Goal: Task Accomplishment & Management: Manage account settings

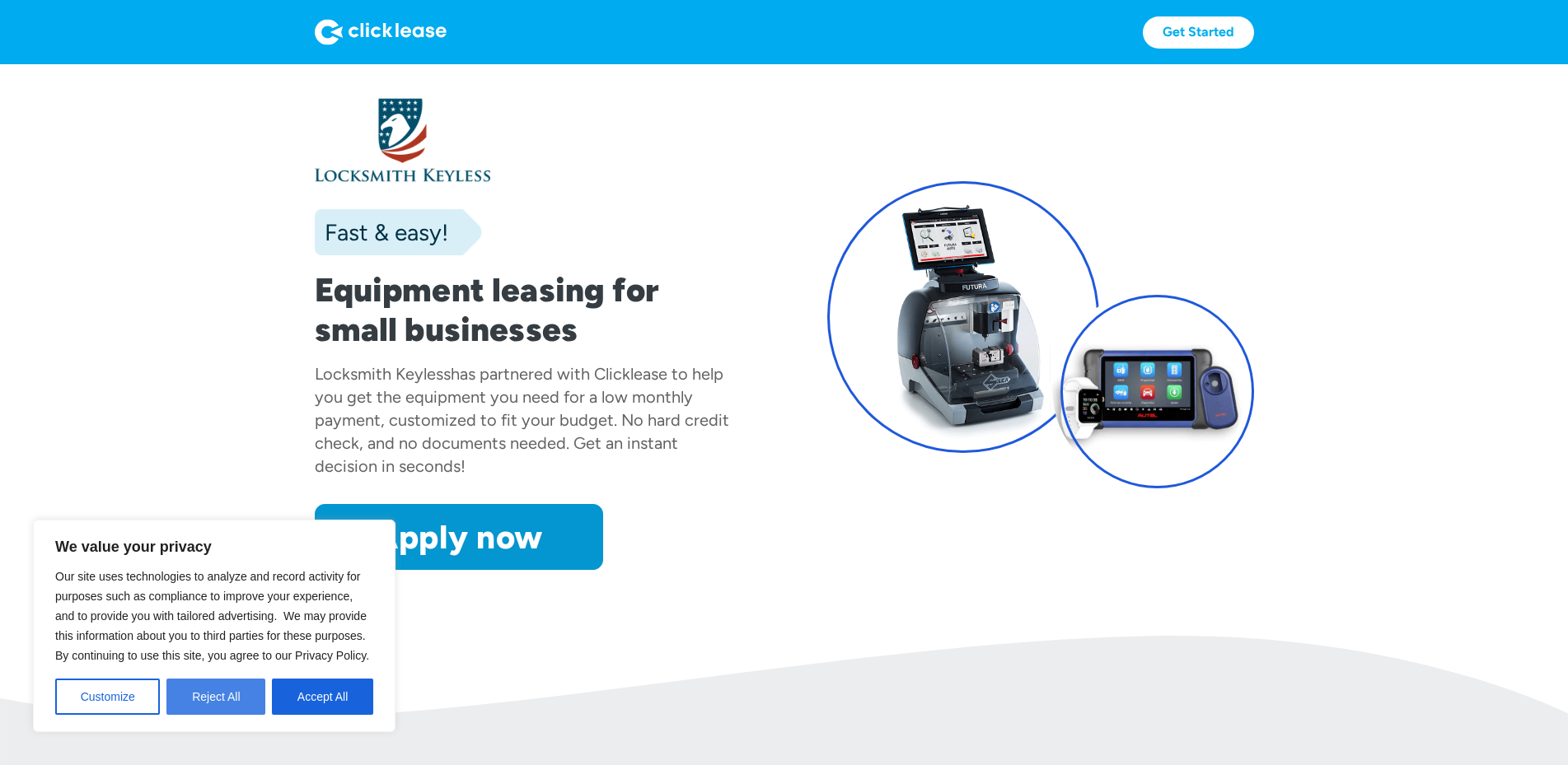
click at [214, 702] on button "Reject All" at bounding box center [216, 697] width 99 height 36
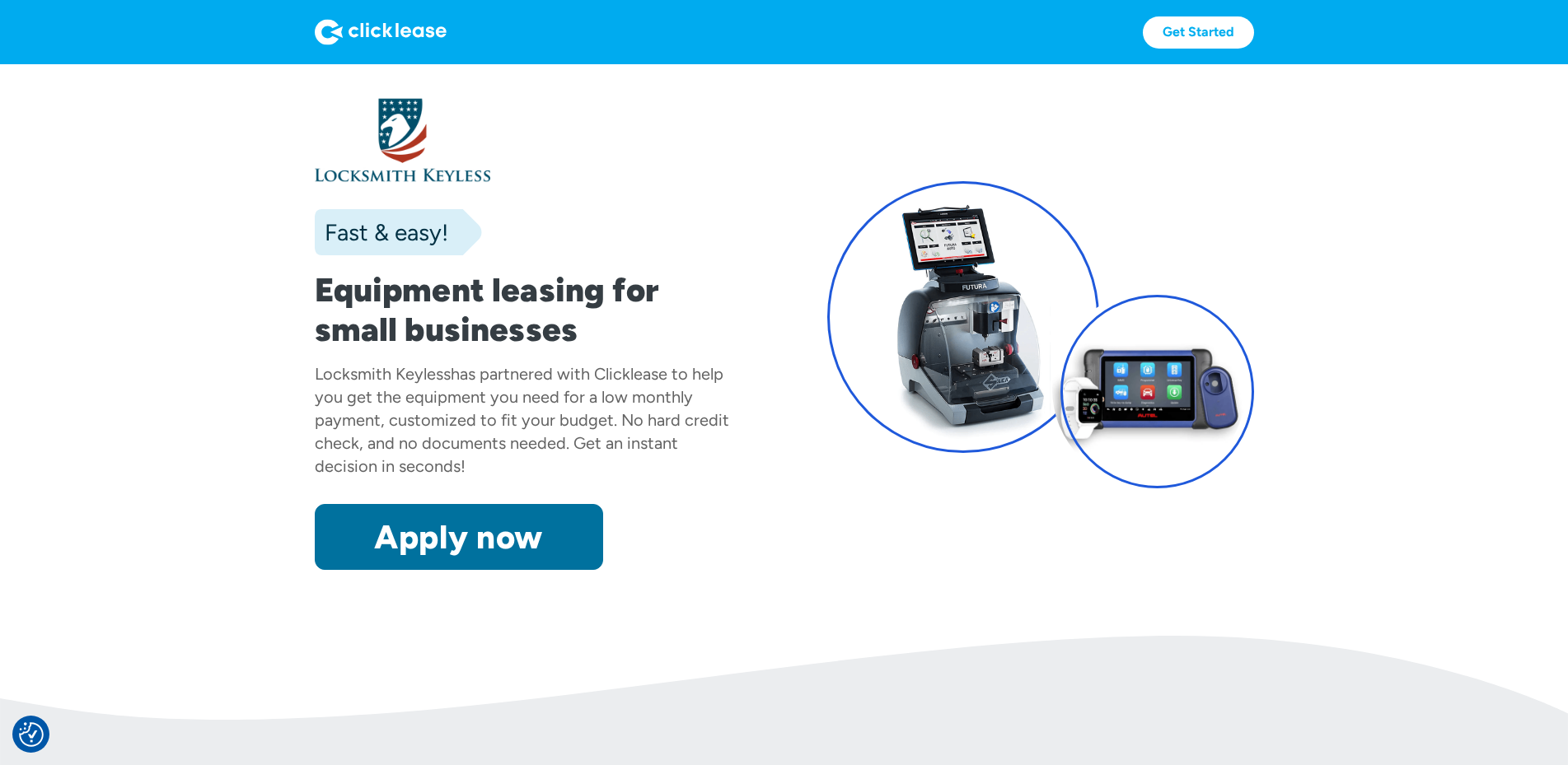
click at [393, 570] on link "Apply now" at bounding box center [459, 537] width 289 height 66
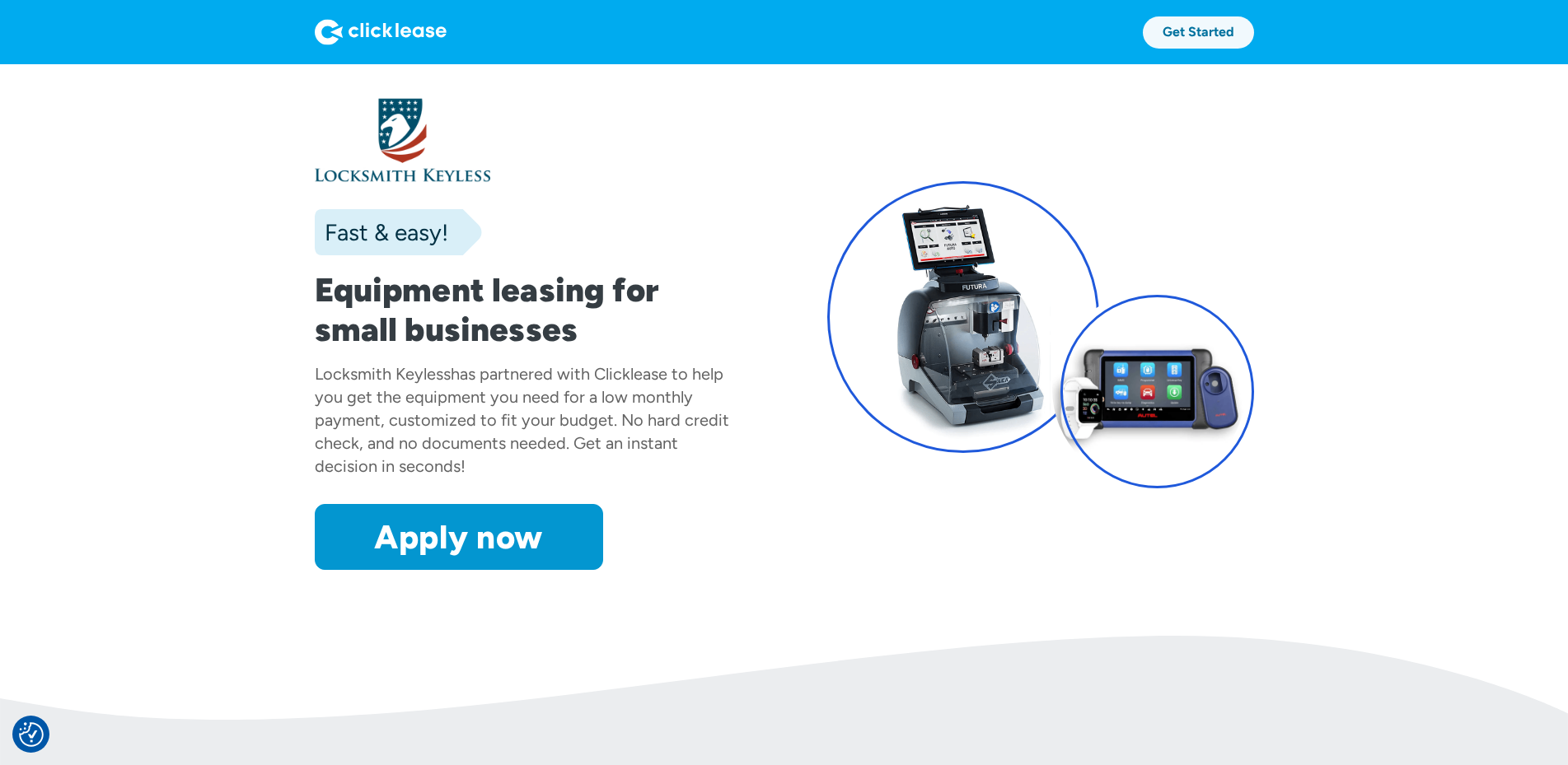
click at [1255, 26] on link "Get Started" at bounding box center [1198, 32] width 111 height 32
click at [1255, 54] on div "Get Started Get Started" at bounding box center [784, 32] width 939 height 64
click at [1255, 42] on link "Get Started" at bounding box center [1198, 32] width 111 height 32
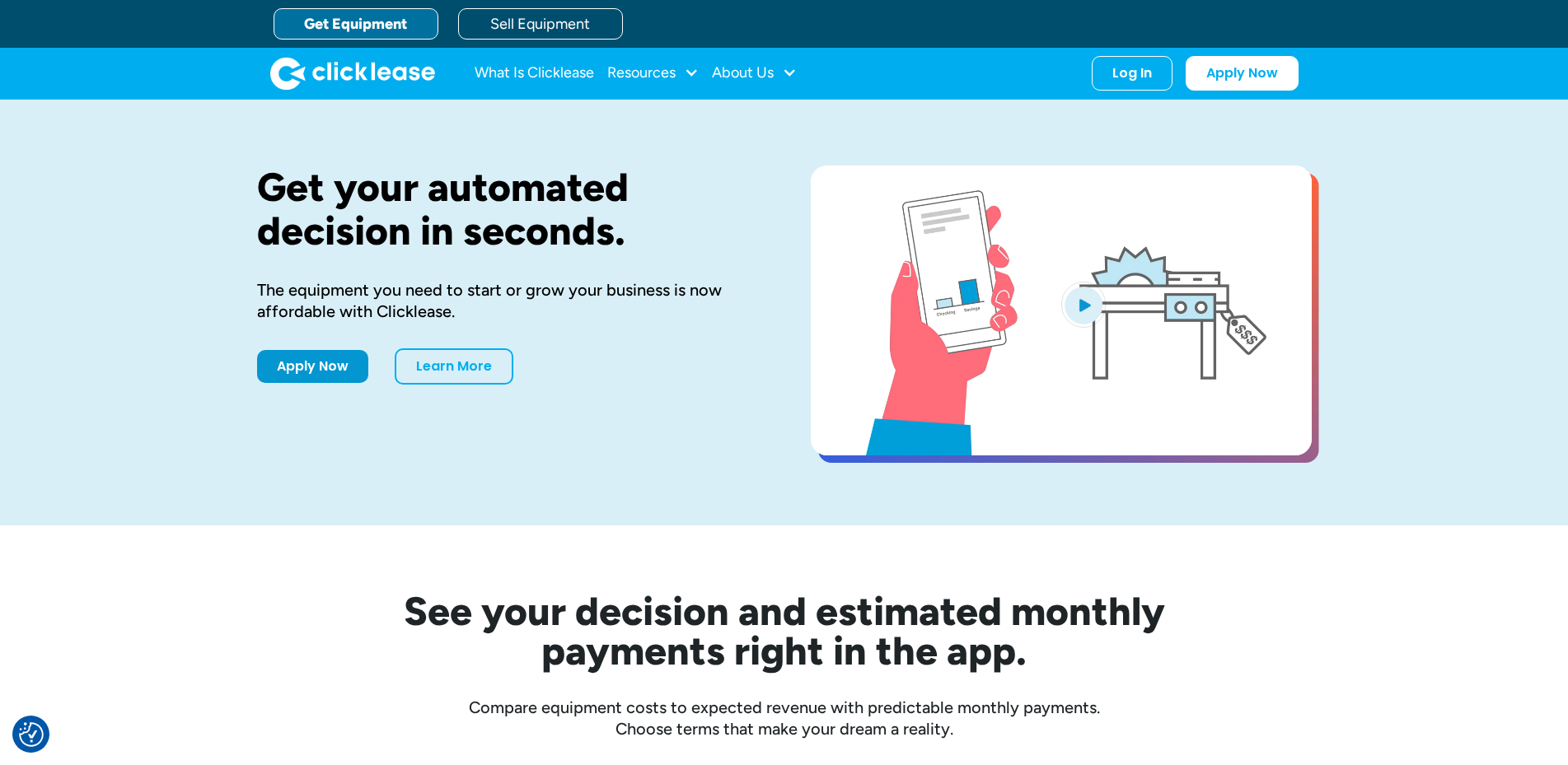
drag, startPoint x: 1439, startPoint y: 755, endPoint x: 1446, endPoint y: 744, distance: 13.0
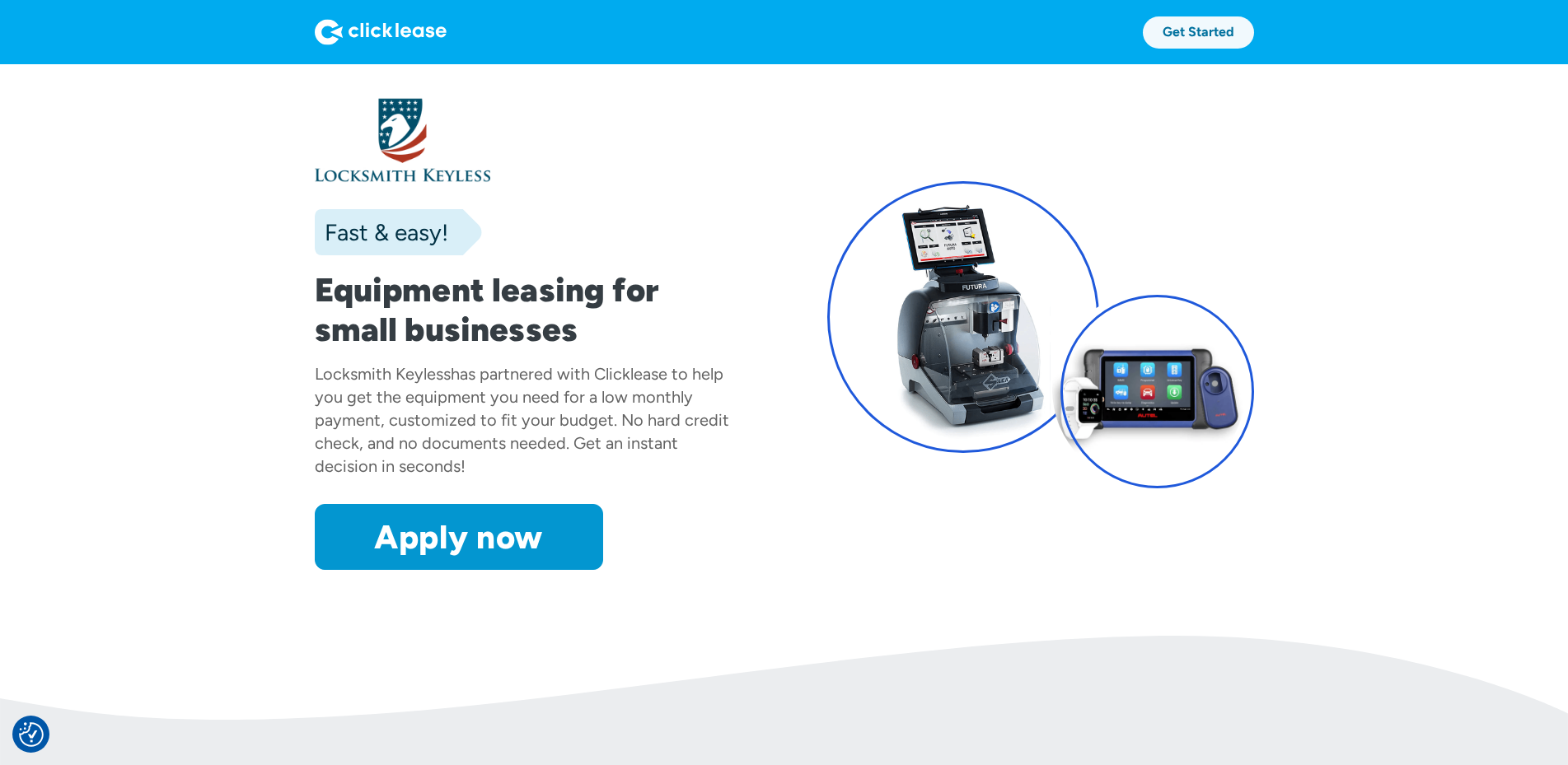
click at [1255, 33] on link "Get Started" at bounding box center [1198, 32] width 111 height 32
click at [1255, 29] on link "Get Started" at bounding box center [1198, 32] width 111 height 32
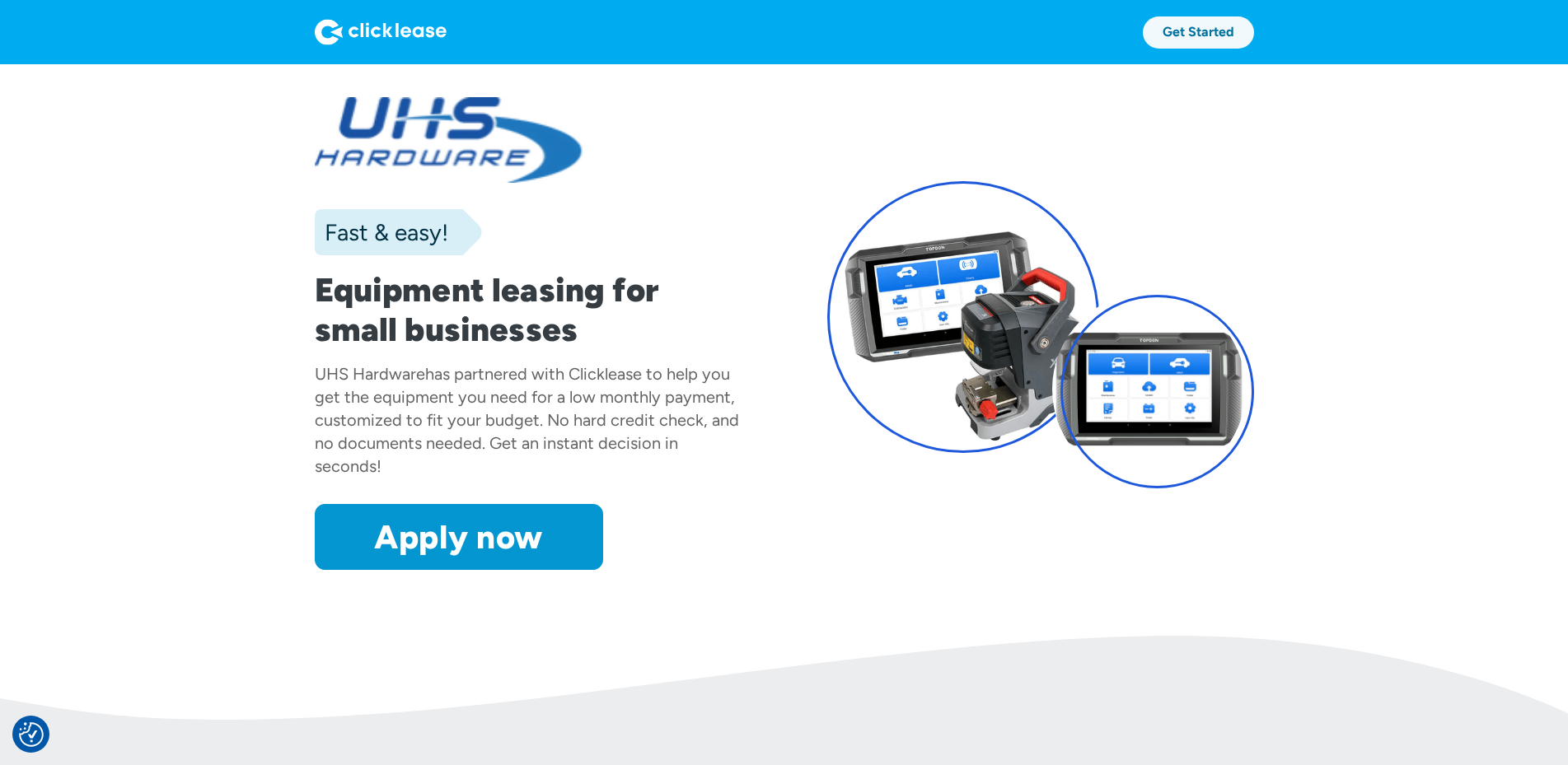
click at [1255, 31] on link "Get Started" at bounding box center [1198, 32] width 111 height 32
click at [315, 33] on img at bounding box center [381, 32] width 132 height 26
click at [315, 29] on img at bounding box center [381, 32] width 132 height 26
click at [315, 18] on div "Get Started Get Started" at bounding box center [784, 32] width 939 height 32
click at [315, 23] on img at bounding box center [381, 32] width 132 height 26
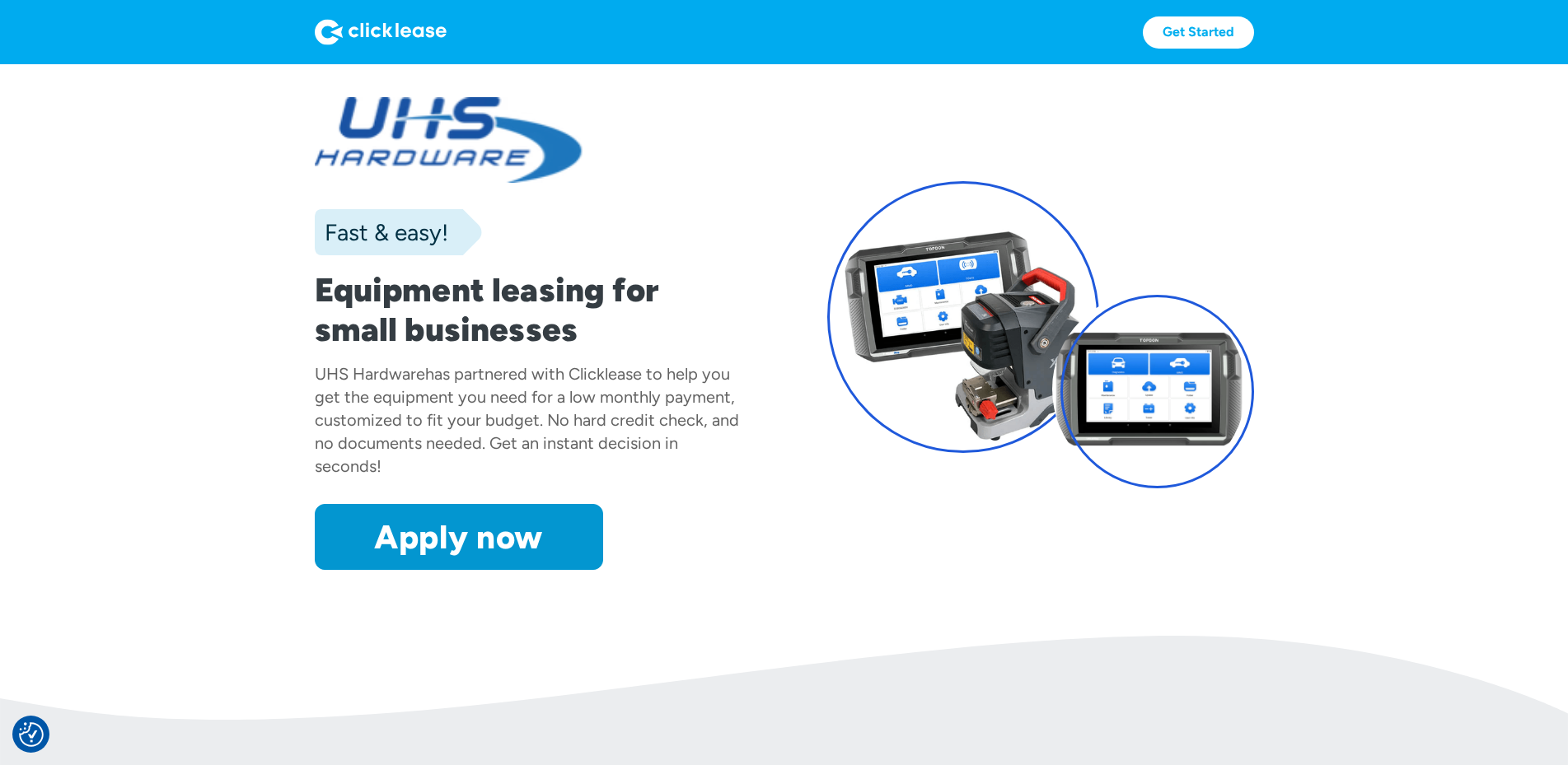
click at [315, 23] on img at bounding box center [381, 32] width 132 height 26
drag, startPoint x: 308, startPoint y: 23, endPoint x: 412, endPoint y: 0, distance: 106.5
click at [315, 23] on img at bounding box center [381, 32] width 132 height 26
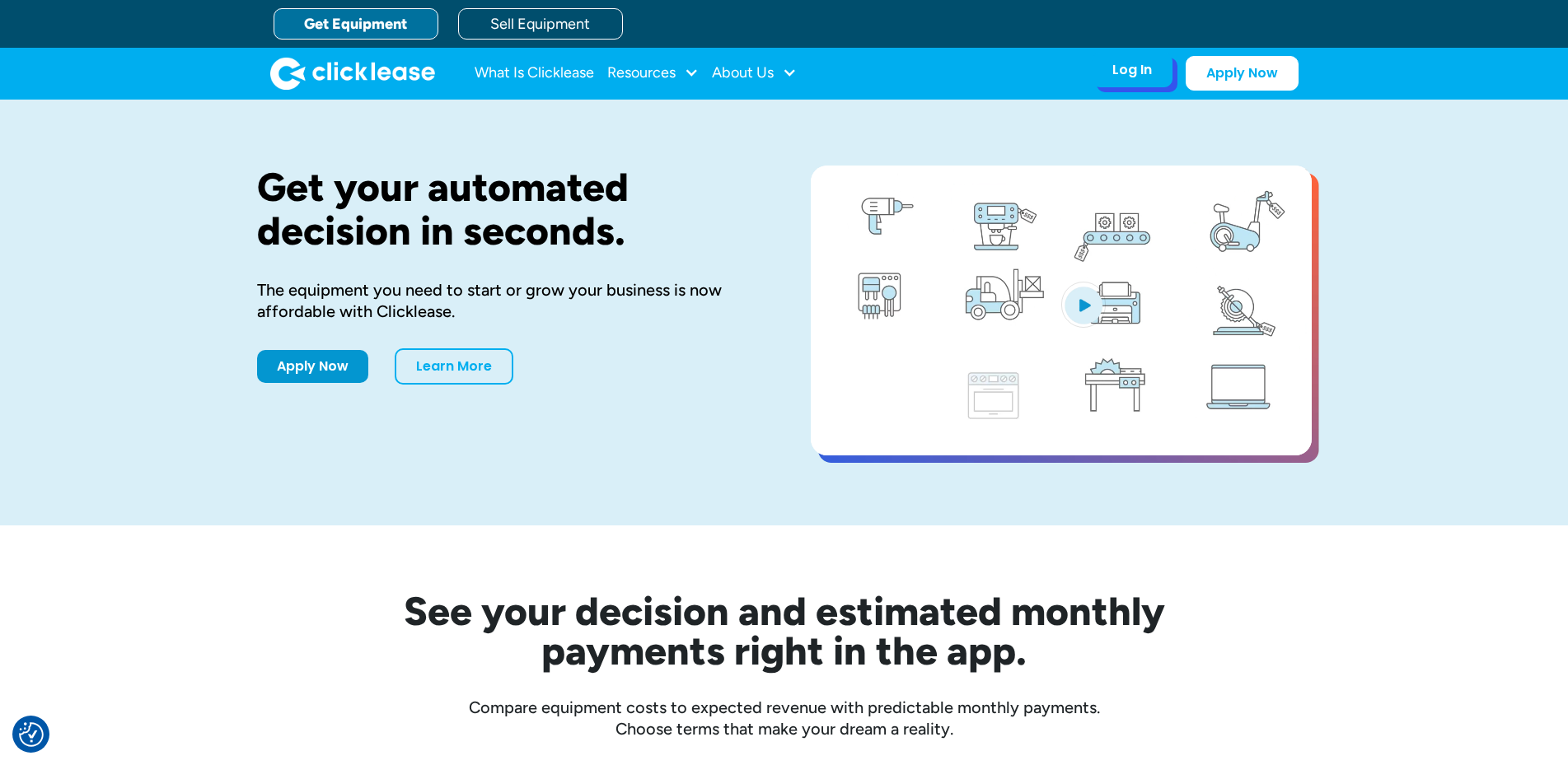
click at [1159, 78] on div "Log In Account login I use Clicklease to get my equipment Partner Portal I offe…" at bounding box center [1132, 70] width 81 height 35
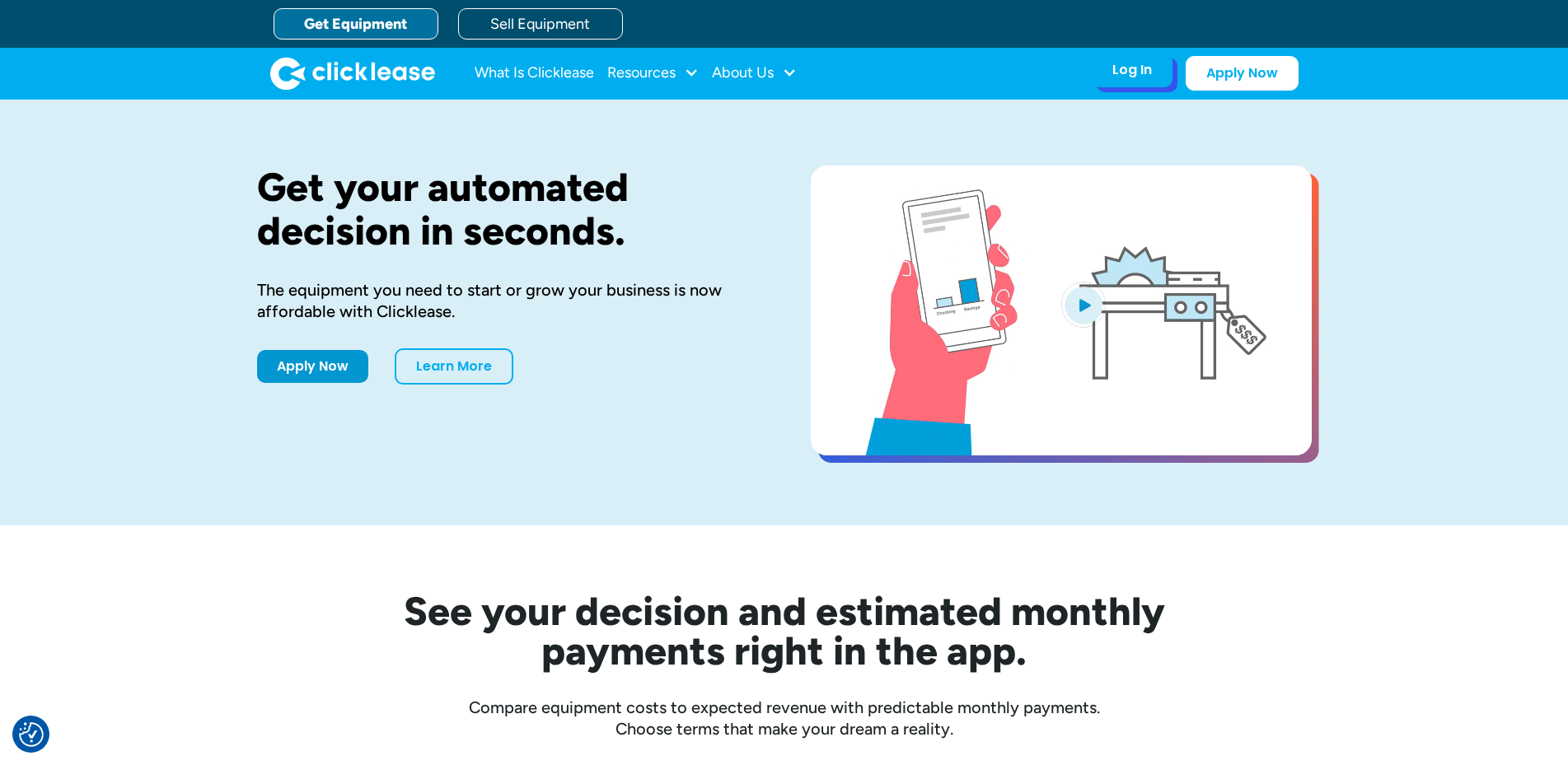
click at [1105, 58] on div "Log In Account login I use Clicklease to get my equipment Partner Portal I offe…" at bounding box center [1132, 70] width 81 height 35
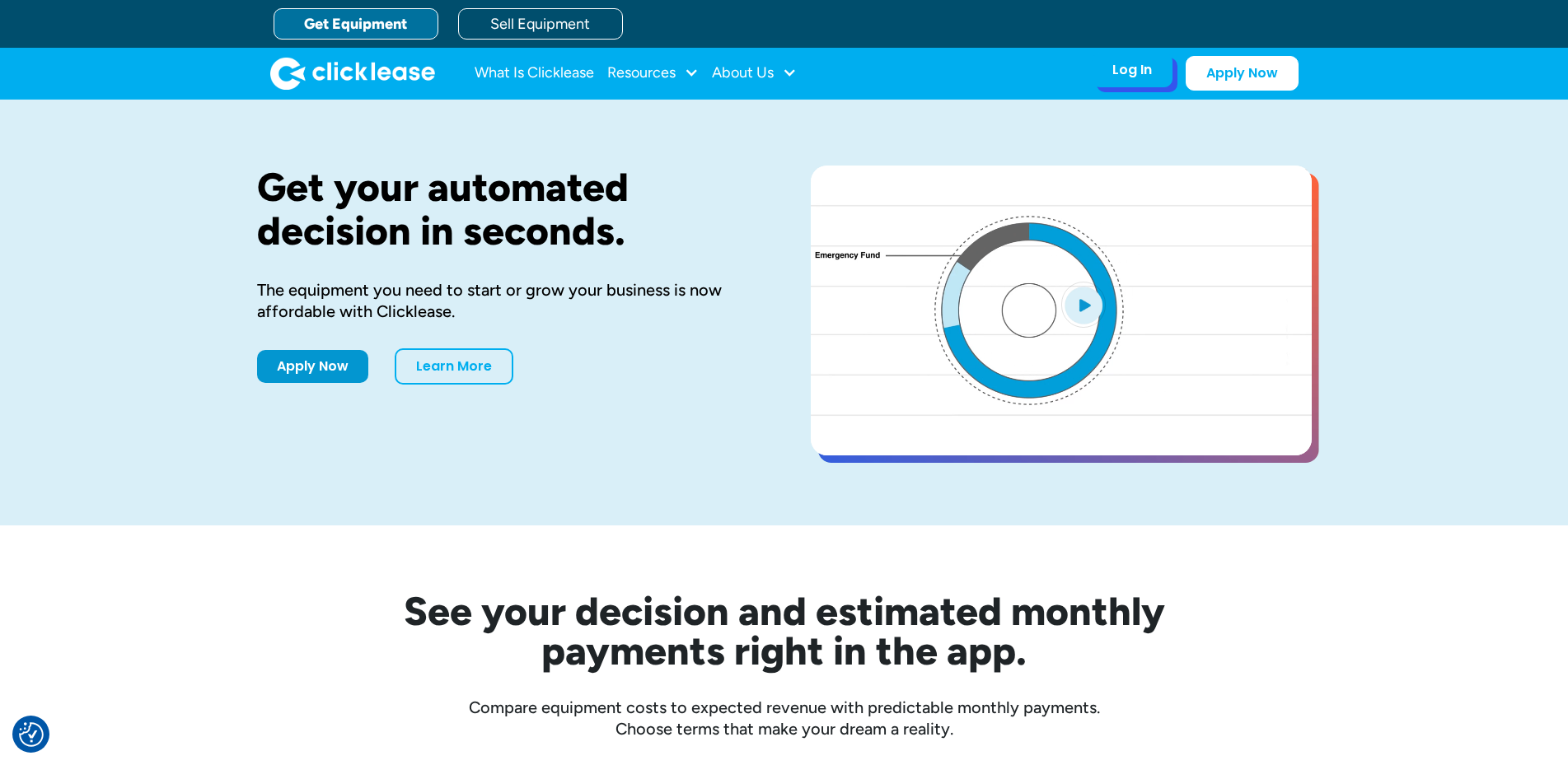
click at [1124, 69] on div "Log In" at bounding box center [1132, 70] width 40 height 16
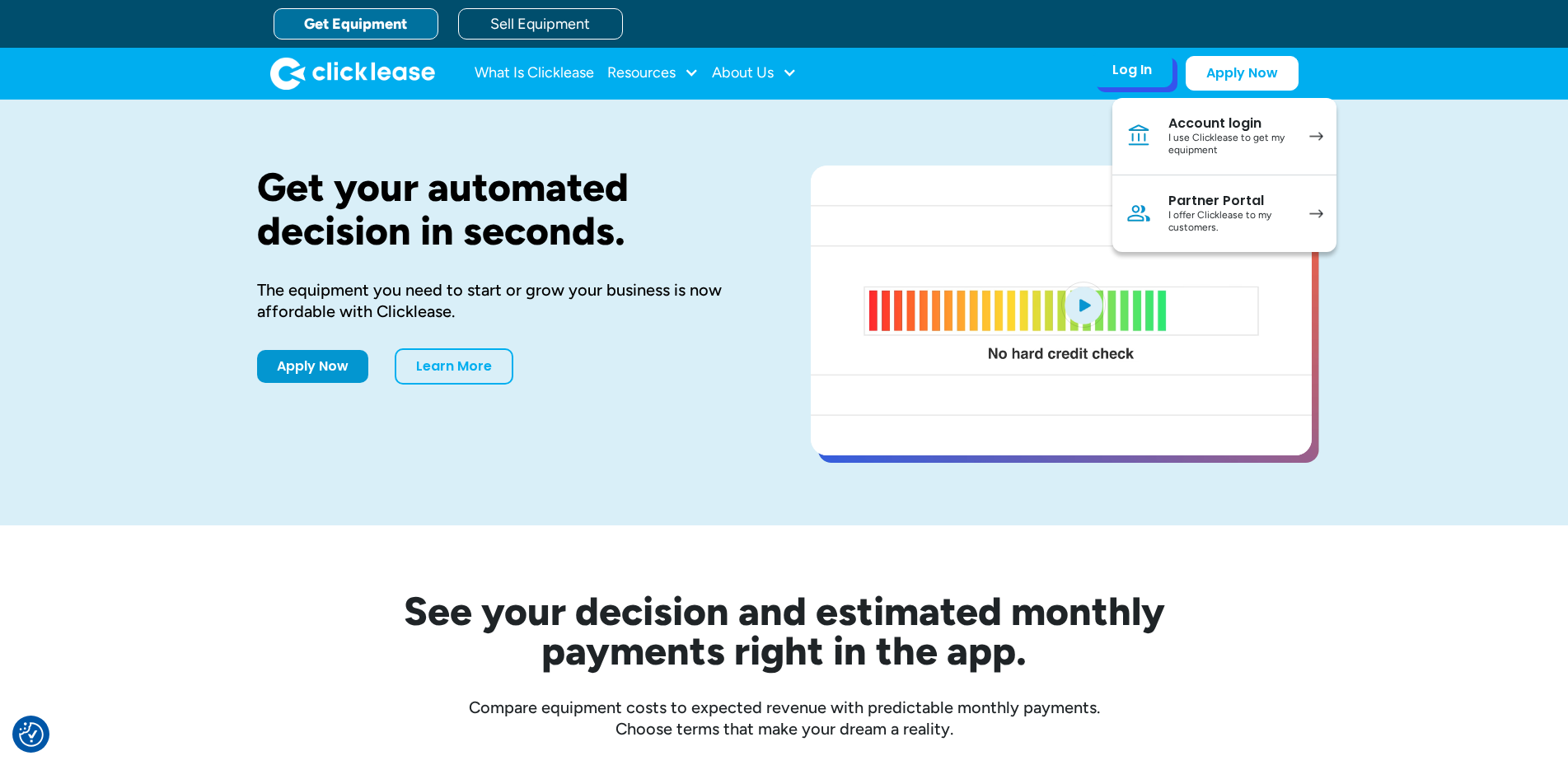
click at [1124, 69] on div "Log In" at bounding box center [1132, 70] width 40 height 16
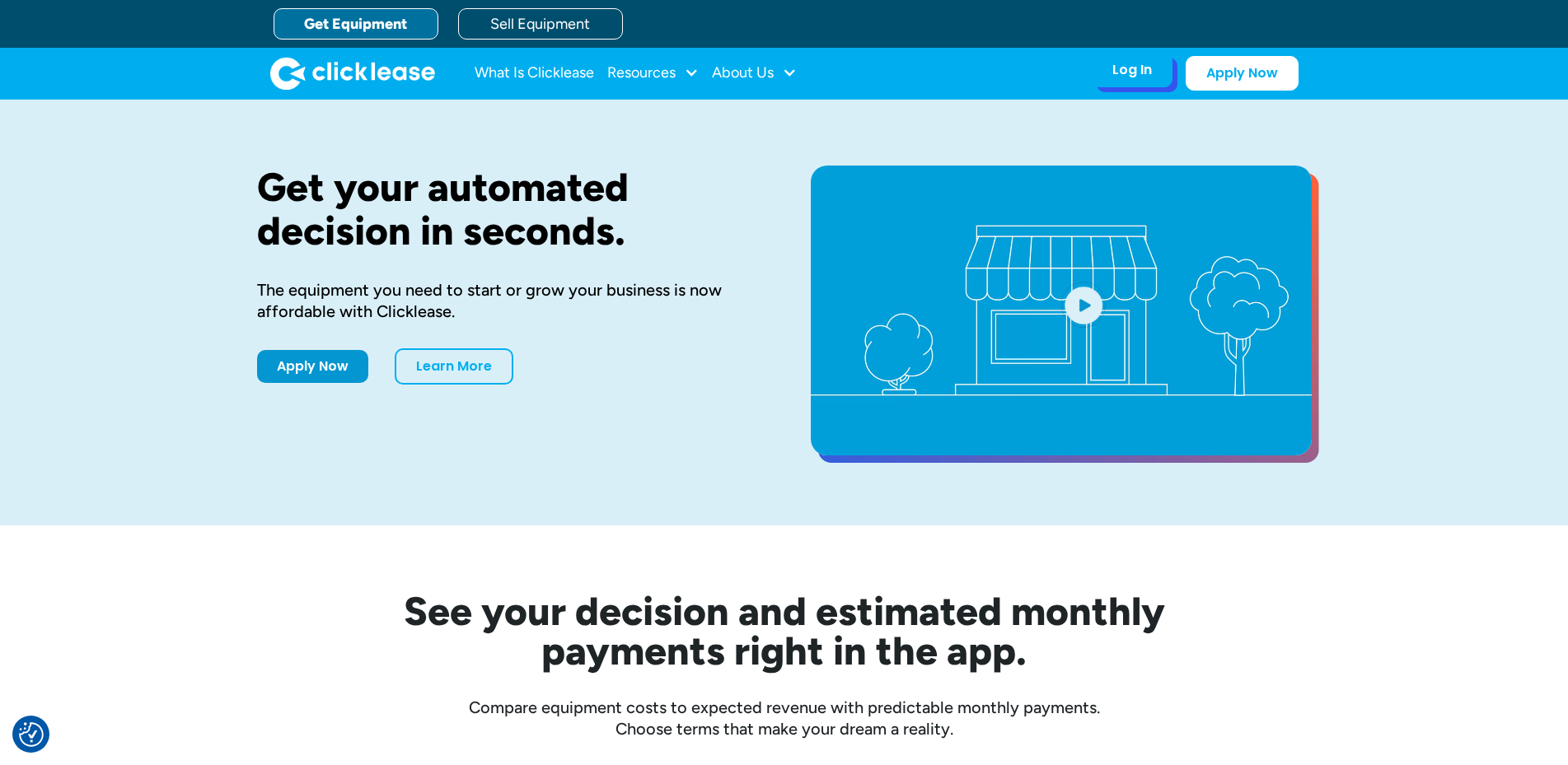
click at [1149, 69] on div "Log In" at bounding box center [1132, 70] width 40 height 16
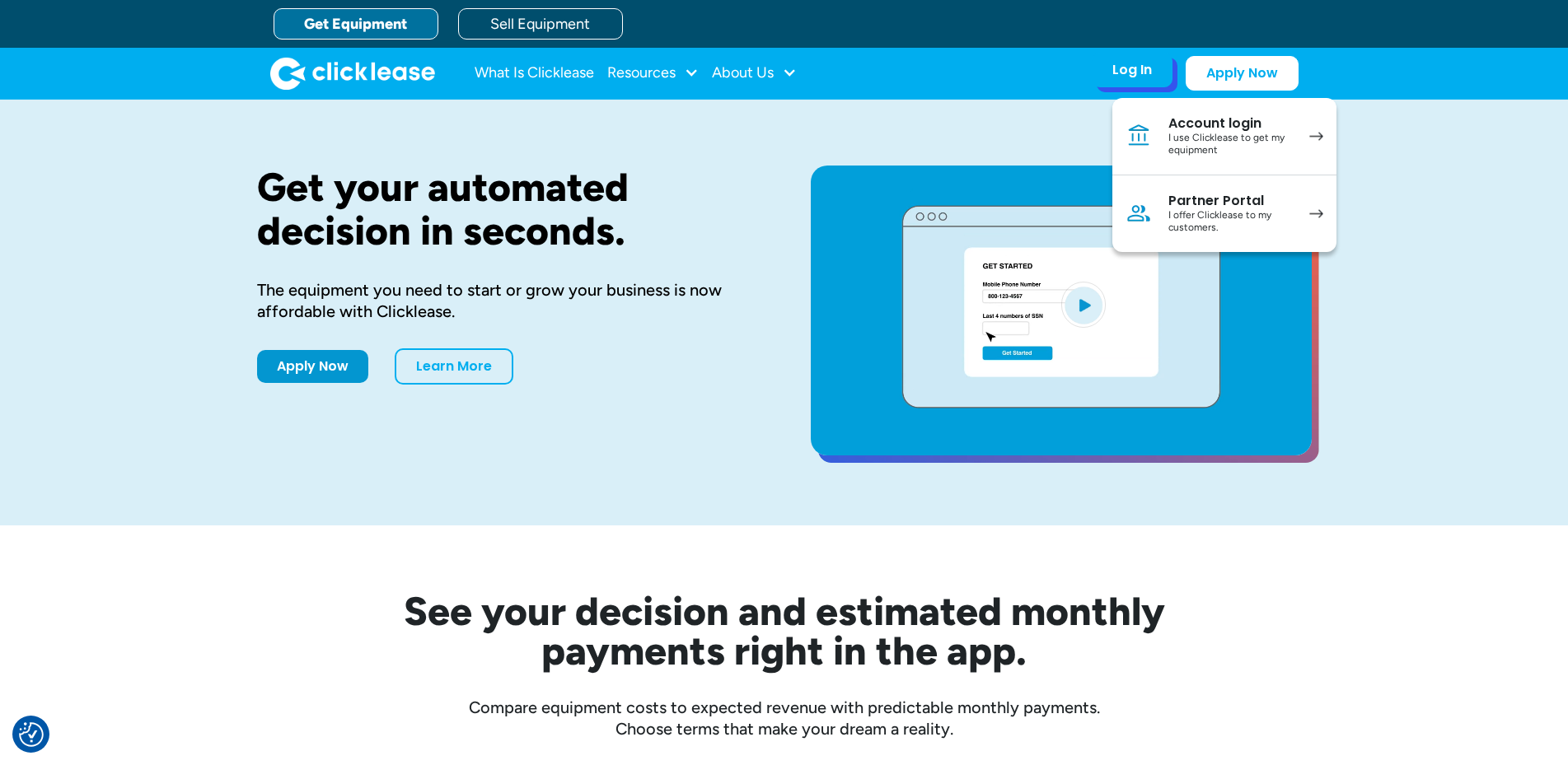
click at [1185, 140] on div "I use Clicklease to get my equipment" at bounding box center [1231, 144] width 125 height 26
